Goal: Use online tool/utility: Utilize a website feature to perform a specific function

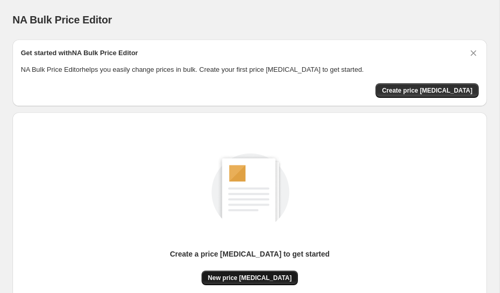
click at [257, 280] on span "New price [MEDICAL_DATA]" at bounding box center [250, 278] width 84 height 8
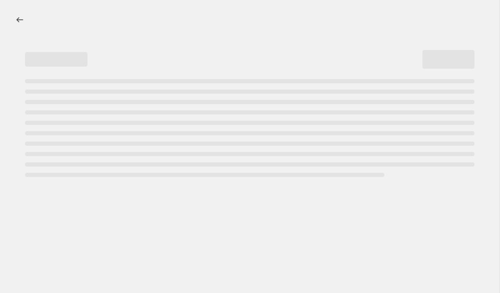
select select "percentage"
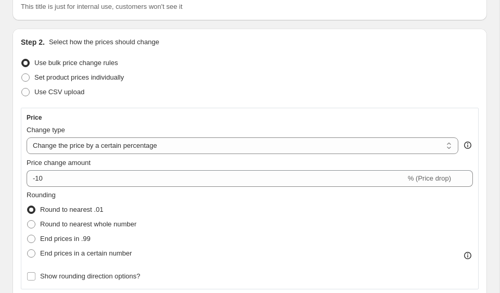
scroll to position [88, 0]
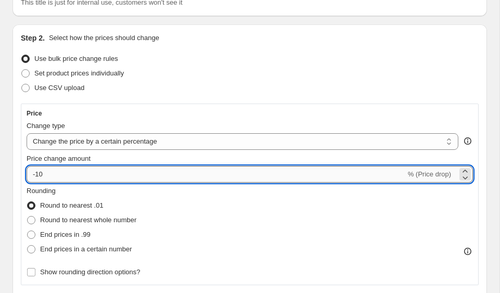
click at [195, 174] on input "-10" at bounding box center [216, 174] width 379 height 17
type input "-1"
type input "-35"
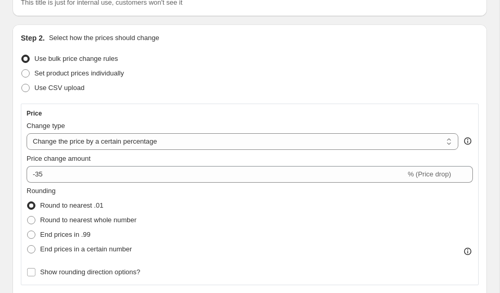
click at [384, 103] on div "Step 2. Select how the prices should change Use bulk price change rules Set pro…" at bounding box center [250, 277] width 458 height 488
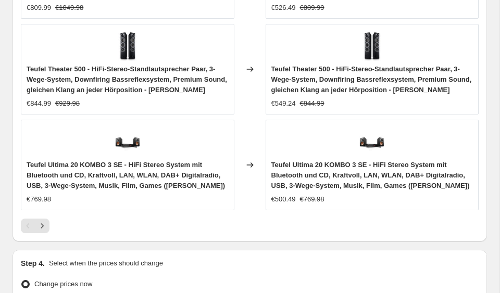
scroll to position [1170, 0]
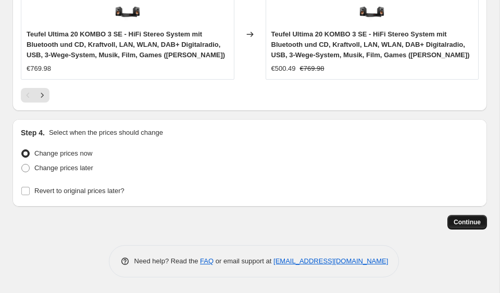
click at [477, 226] on span "Continue" at bounding box center [467, 222] width 27 height 8
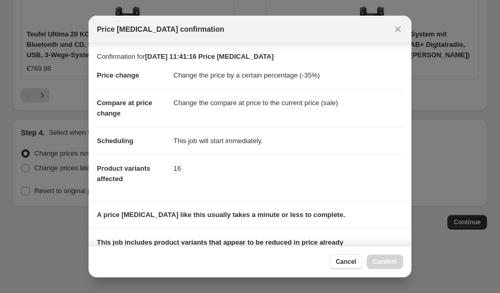
scroll to position [145, 0]
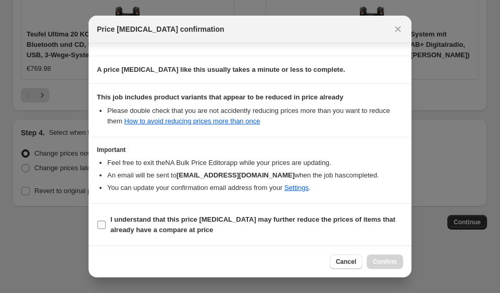
click at [138, 227] on b "I understand that this price [MEDICAL_DATA] may further reduce the prices of it…" at bounding box center [252, 225] width 285 height 18
click at [106, 227] on input "I understand that this price [MEDICAL_DATA] may further reduce the prices of it…" at bounding box center [101, 225] width 8 height 8
checkbox input "true"
click at [385, 268] on button "Confirm" at bounding box center [385, 262] width 36 height 15
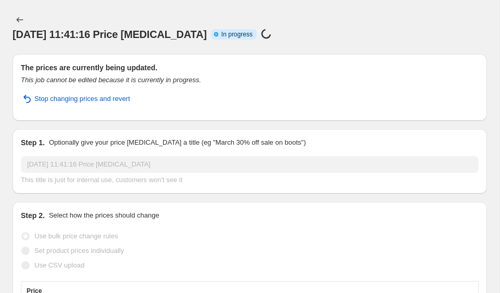
select select "percentage"
